Goal: Task Accomplishment & Management: Use online tool/utility

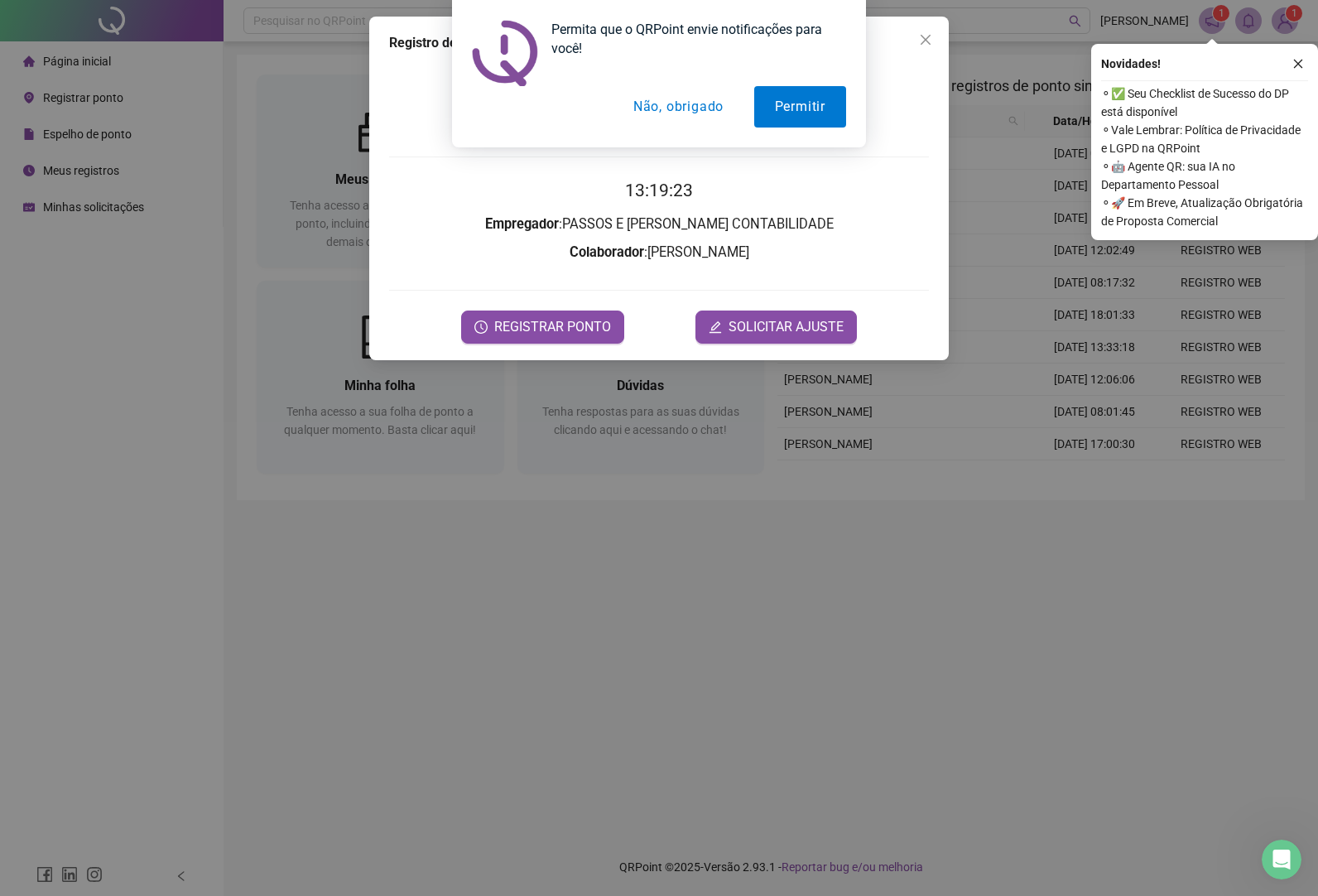
click at [686, 106] on button "Não, obrigado" at bounding box center [678, 107] width 132 height 41
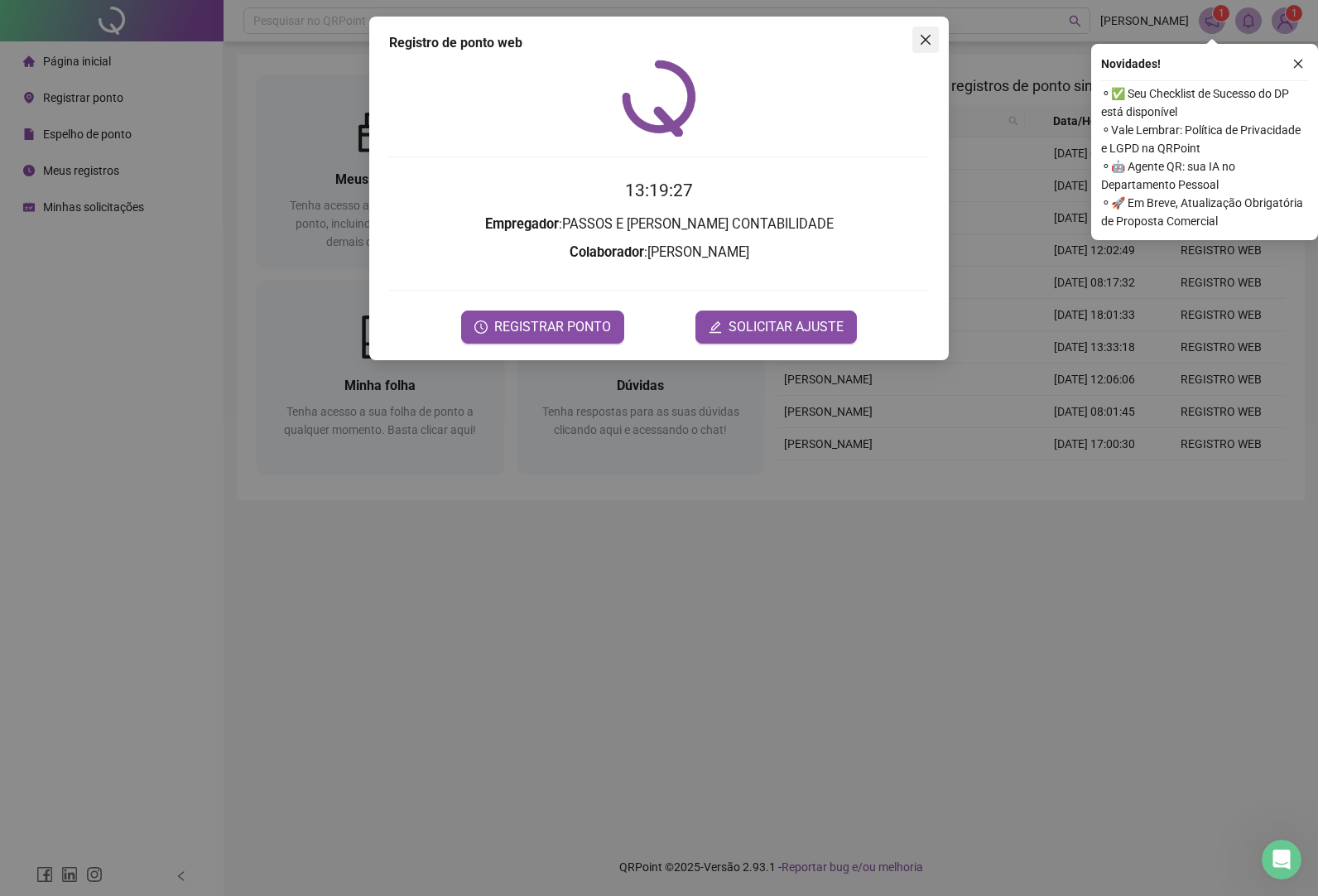
click at [928, 32] on button "Close" at bounding box center [926, 40] width 27 height 27
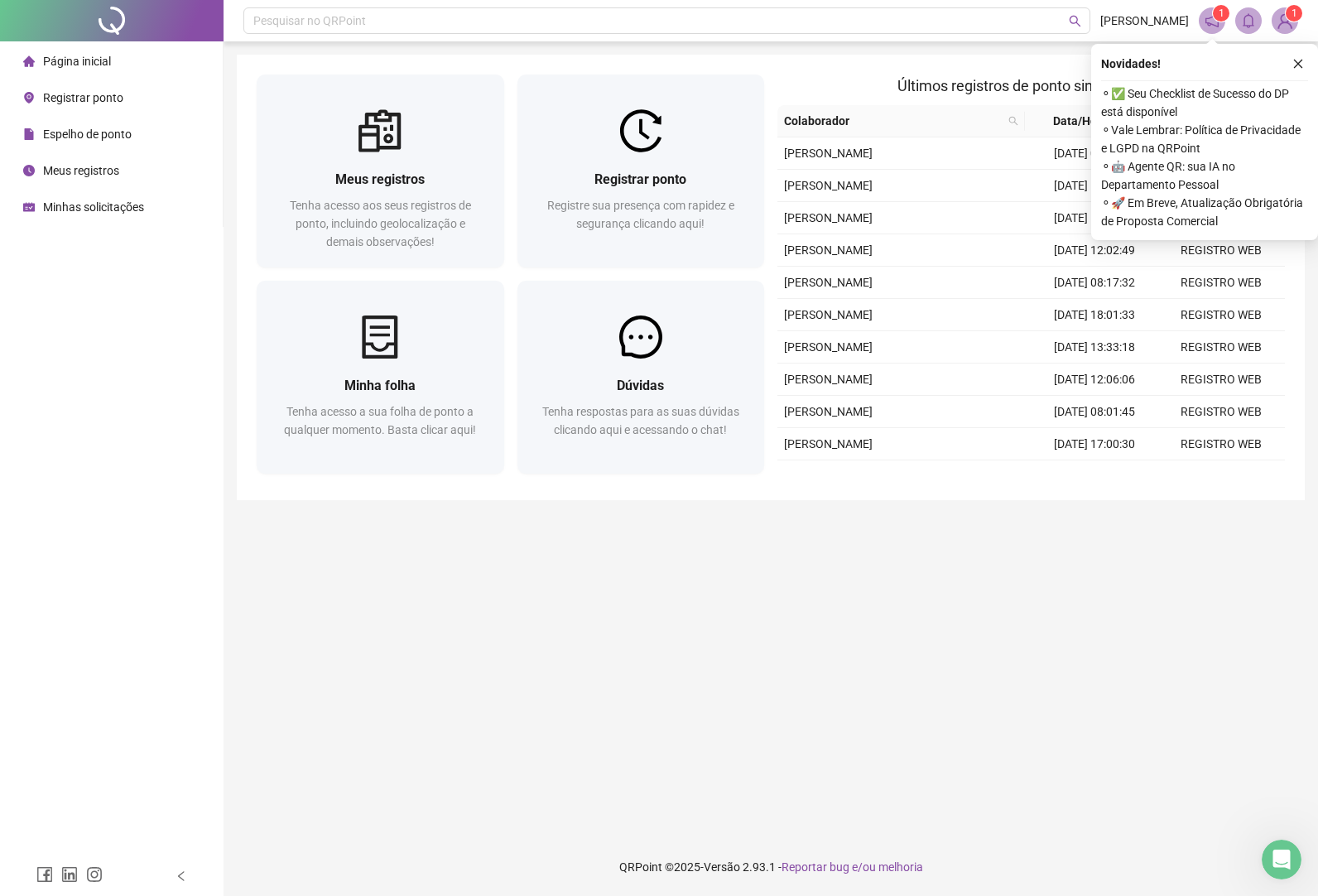
click at [83, 105] on div "Registrar ponto" at bounding box center [73, 98] width 100 height 33
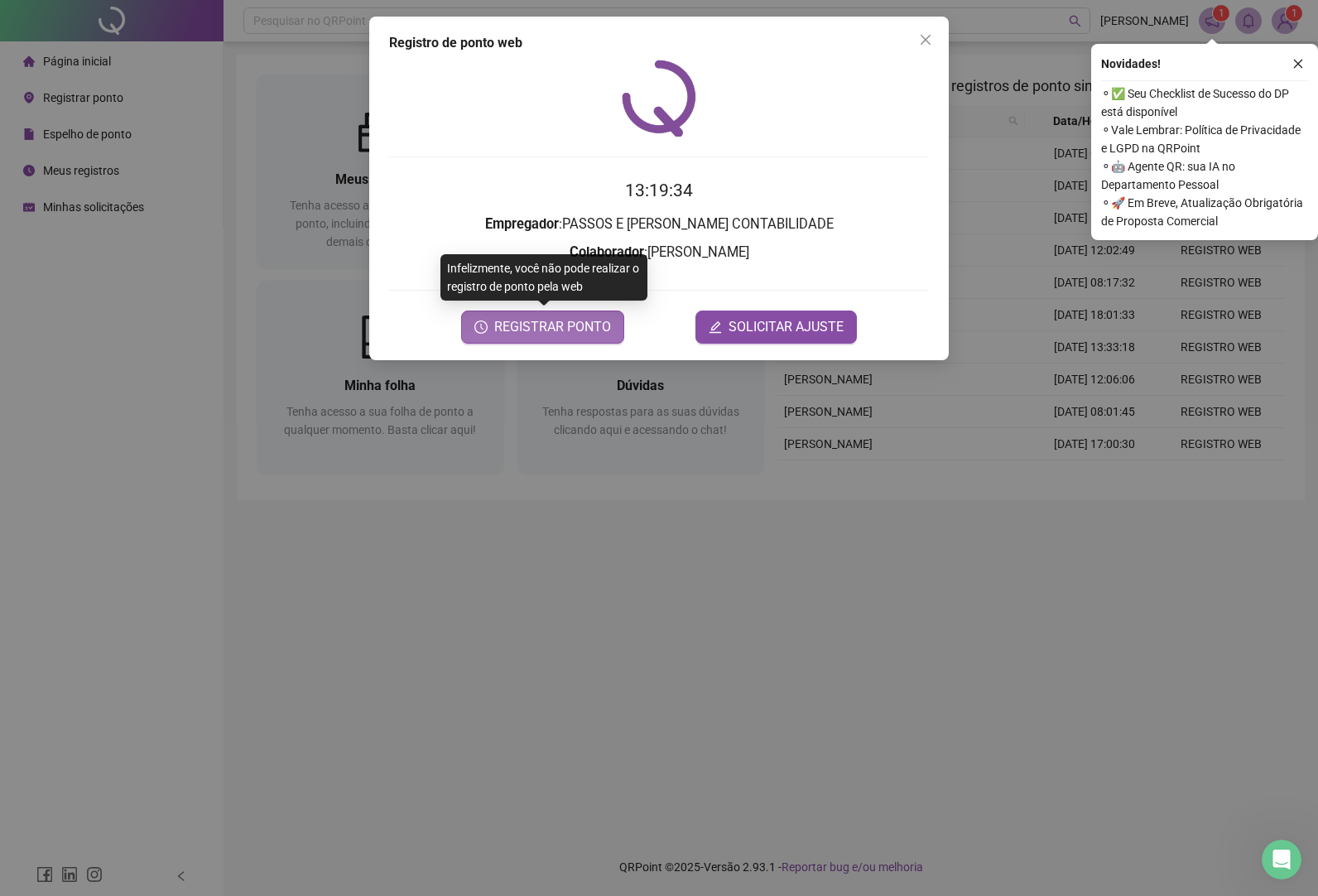
click at [567, 333] on span "REGISTRAR PONTO" at bounding box center [553, 327] width 117 height 20
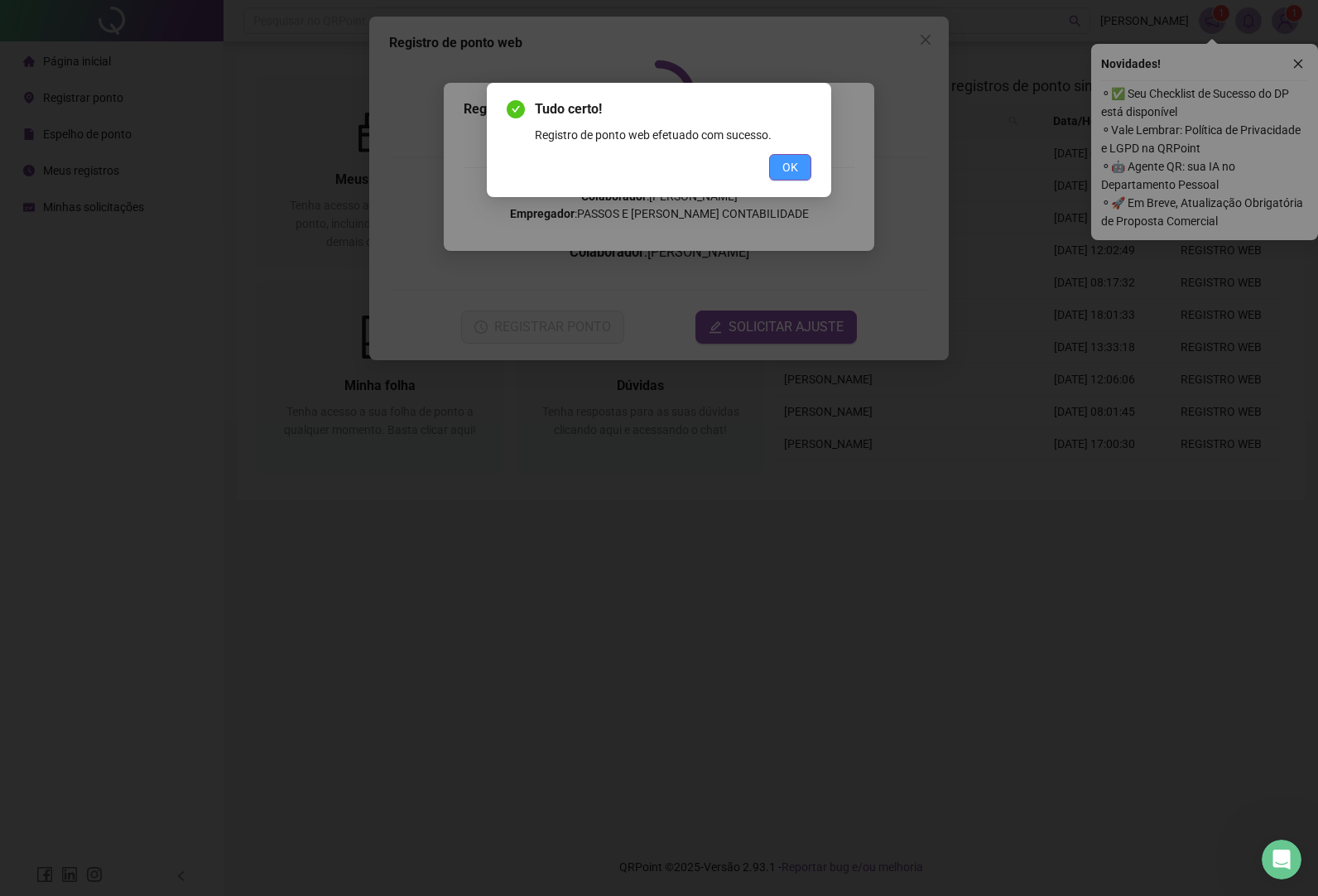
click at [790, 169] on span "OK" at bounding box center [790, 168] width 16 height 18
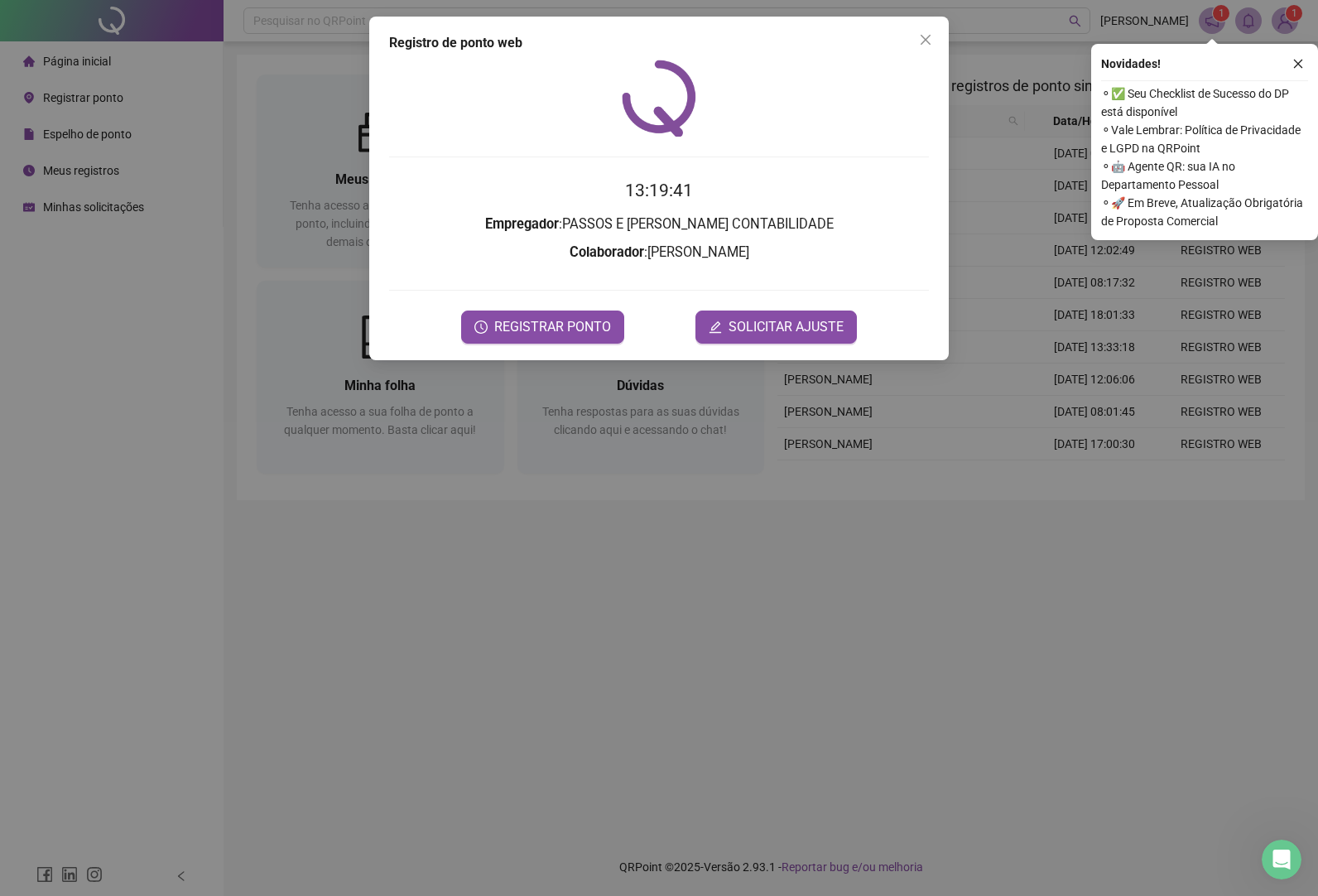
drag, startPoint x: 918, startPoint y: 43, endPoint x: 1048, endPoint y: 73, distance: 133.4
click at [918, 44] on span "Close" at bounding box center [926, 40] width 27 height 13
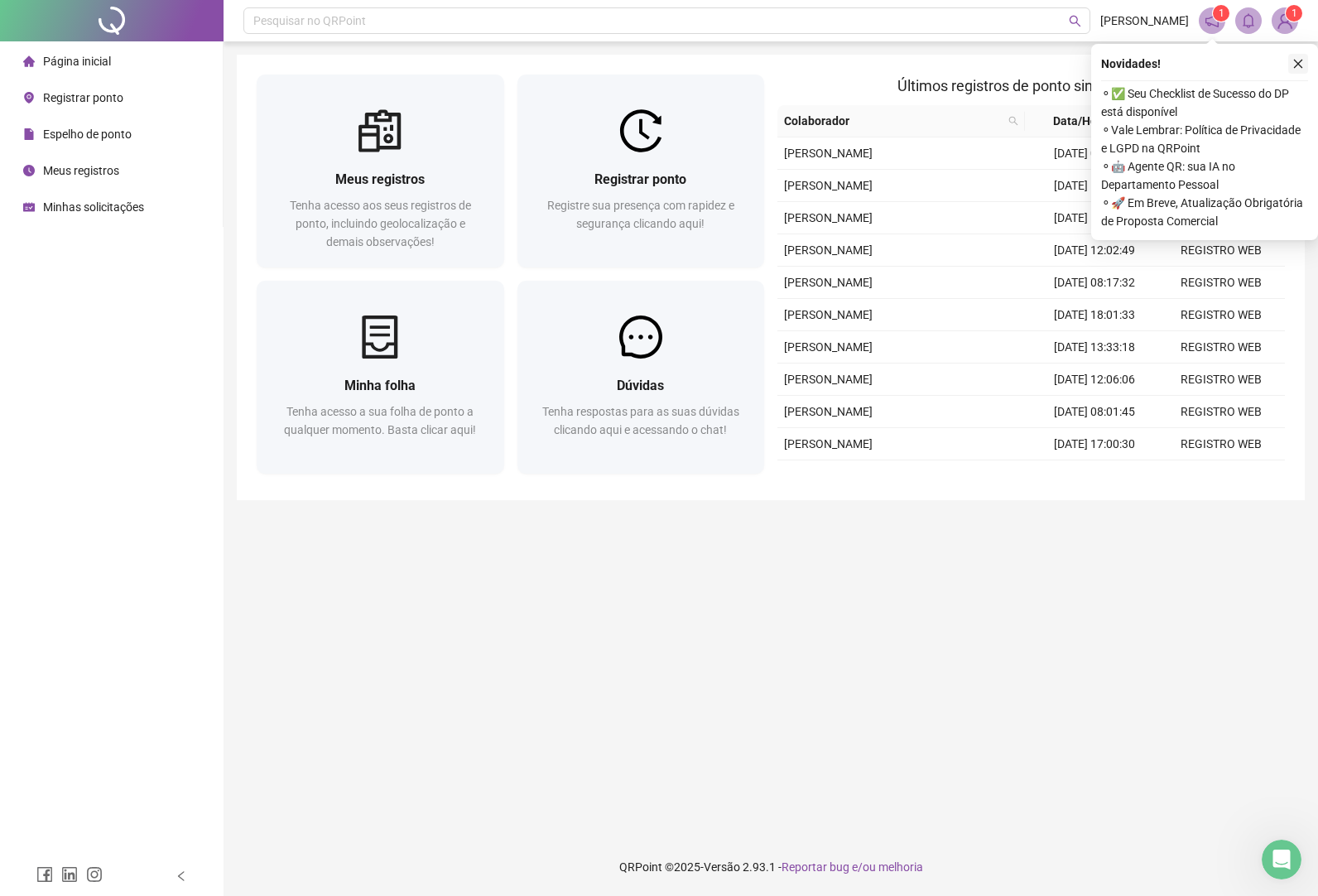
click at [1295, 62] on icon "close" at bounding box center [1298, 64] width 12 height 12
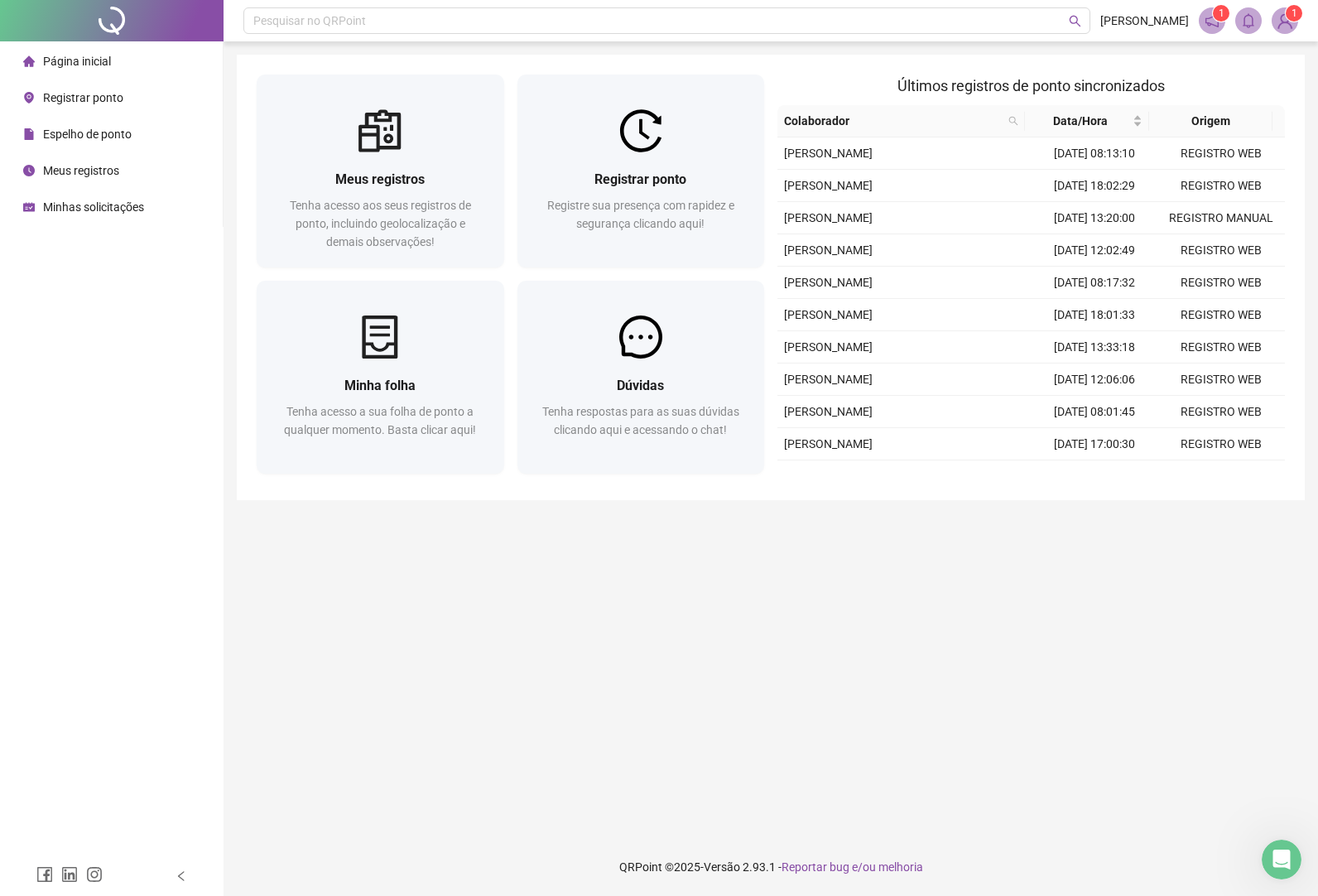
click at [101, 102] on span "Registrar ponto" at bounding box center [83, 98] width 80 height 13
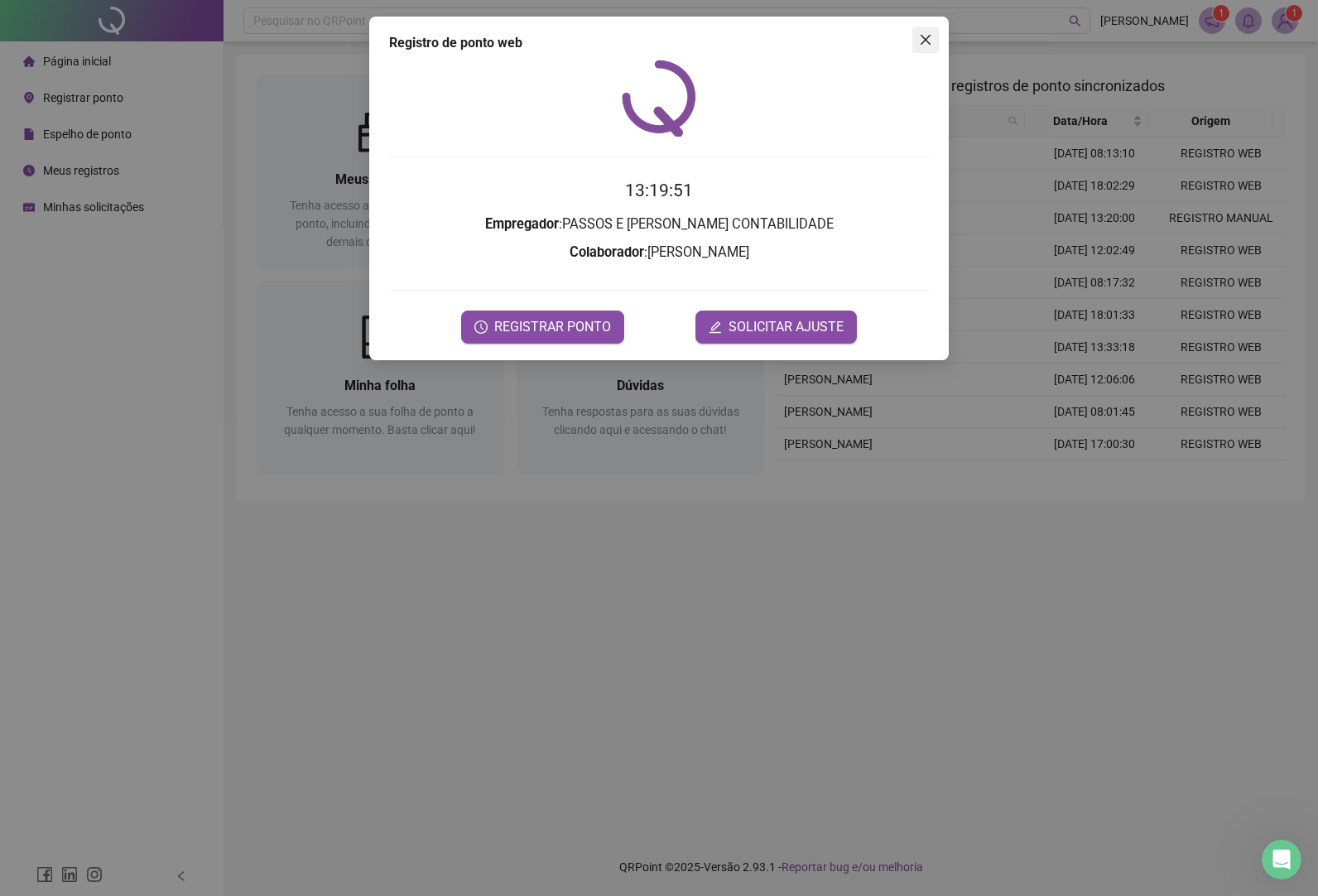
click at [924, 34] on icon "close" at bounding box center [926, 40] width 13 height 13
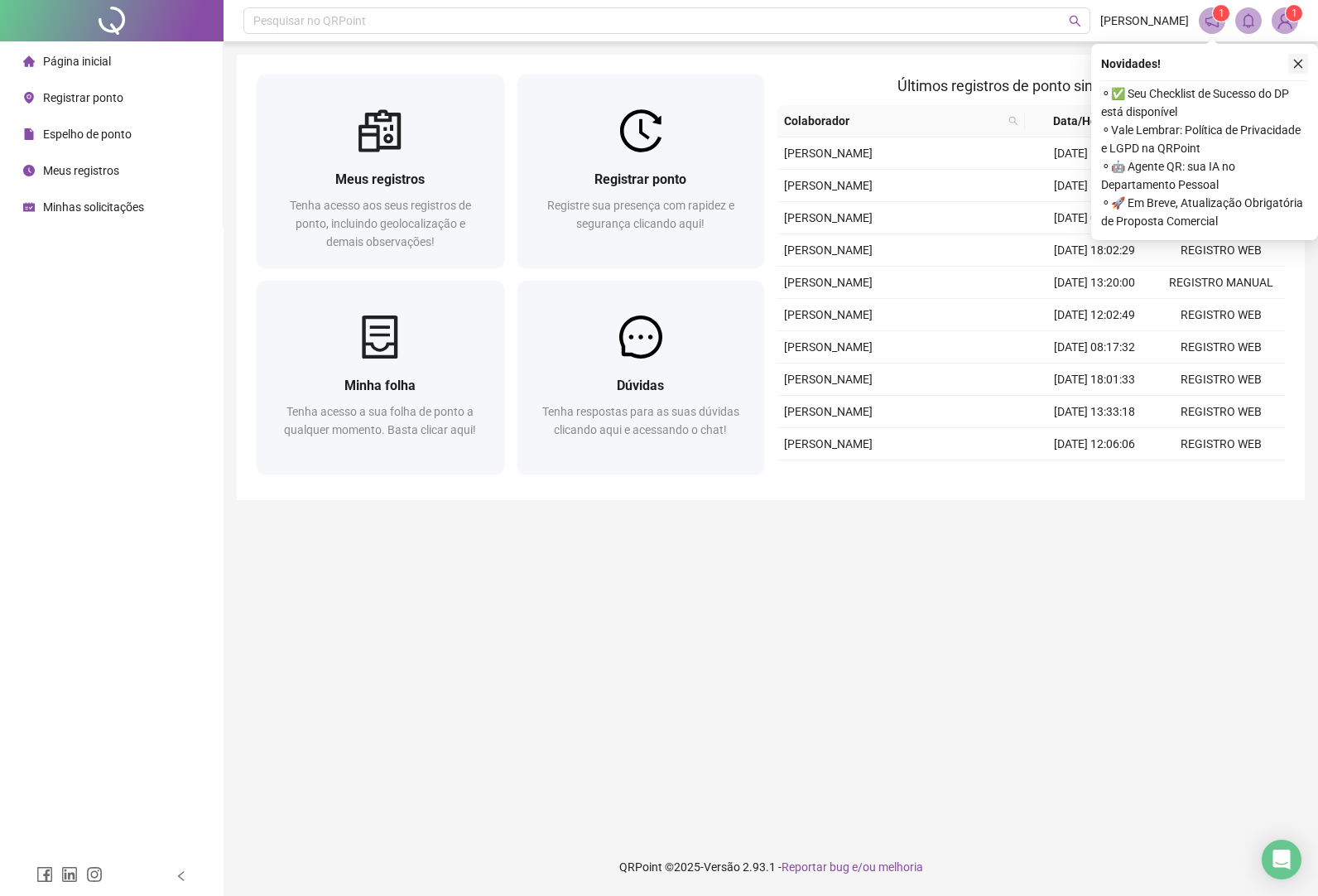
click at [1297, 62] on icon "close" at bounding box center [1298, 64] width 12 height 12
